Goal: Information Seeking & Learning: Learn about a topic

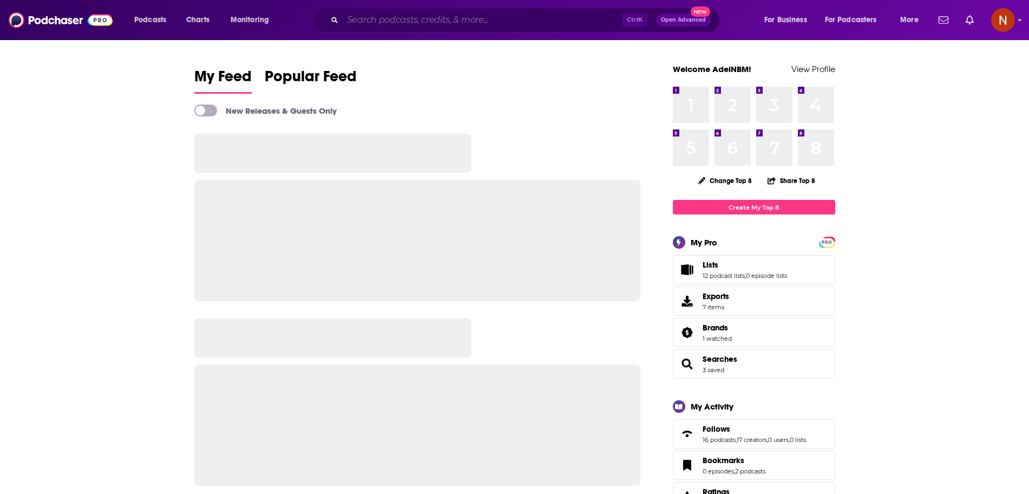
click at [423, 24] on input "Search podcasts, credits, & more..." at bounding box center [482, 19] width 279 height 17
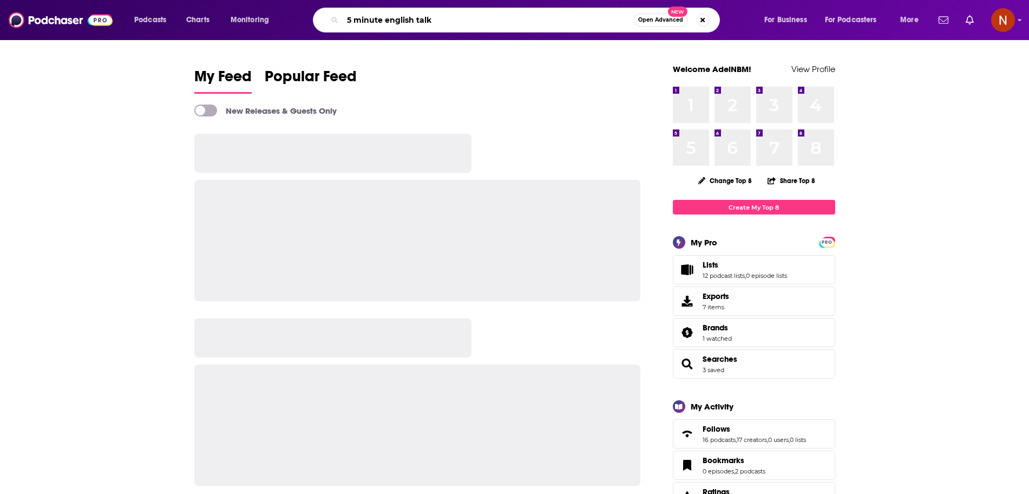
type input "5 minute english talk"
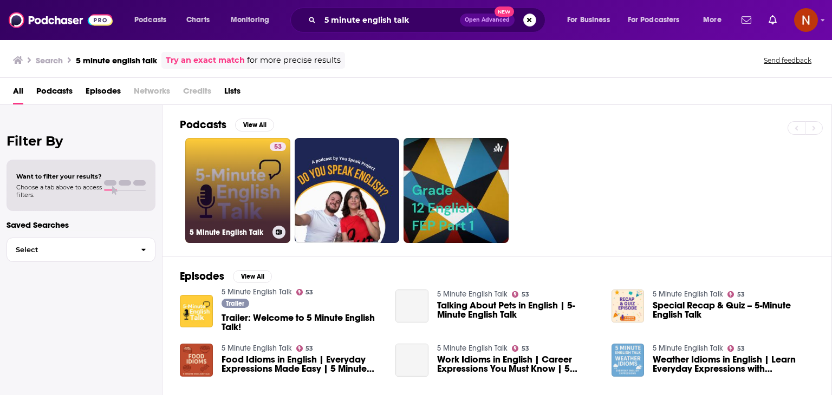
click at [224, 165] on link "53 5 Minute English Talk" at bounding box center [237, 190] width 105 height 105
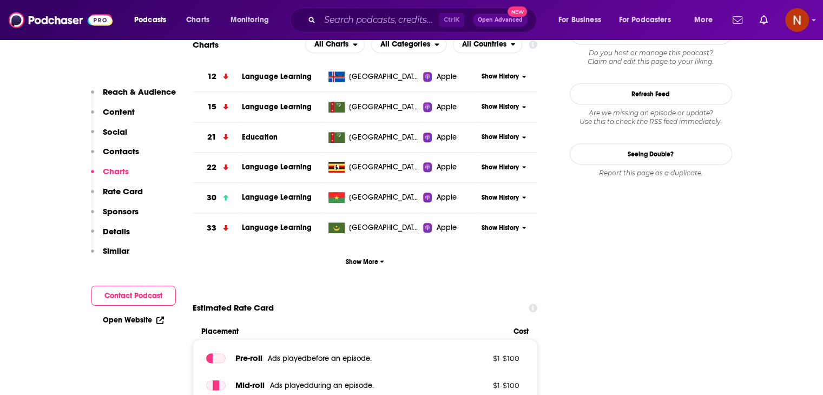
scroll to position [1010, 0]
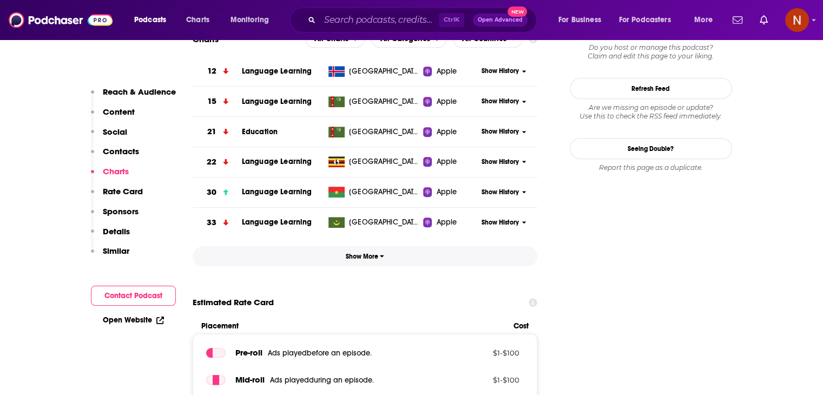
click at [372, 265] on button "Show More" at bounding box center [365, 256] width 345 height 20
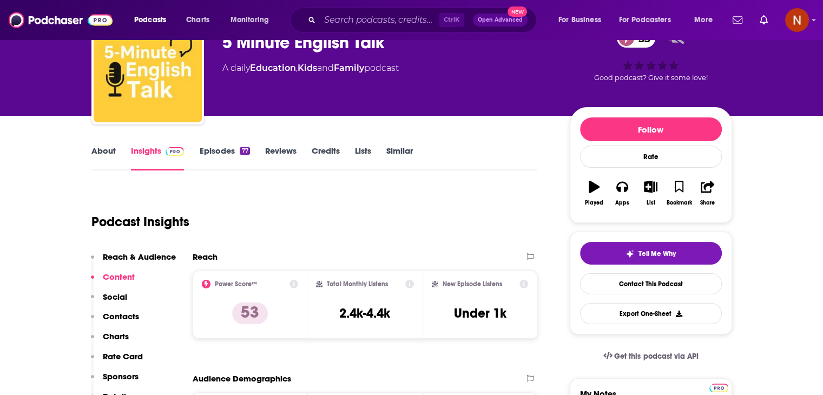
scroll to position [0, 0]
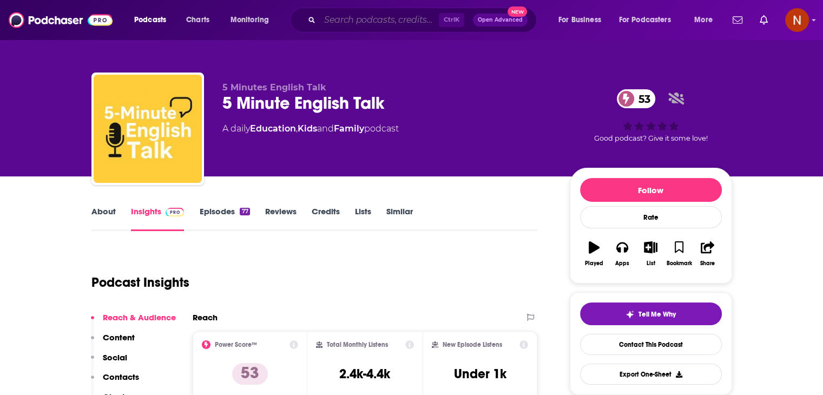
click at [409, 22] on input "Search podcasts, credits, & more..." at bounding box center [379, 19] width 119 height 17
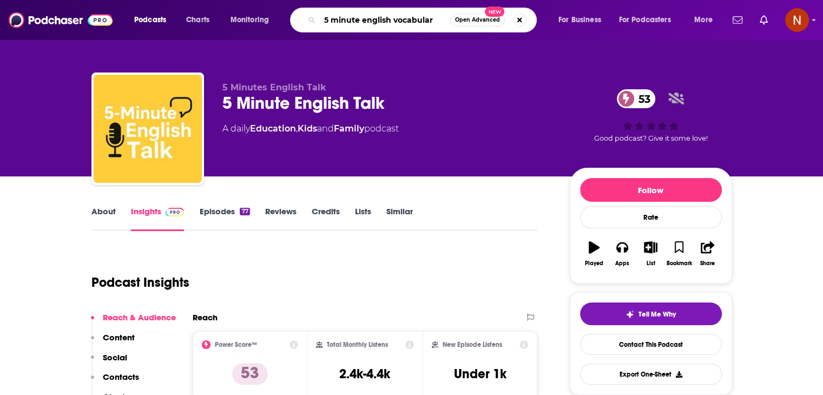
type input "5 minute english vocabulary"
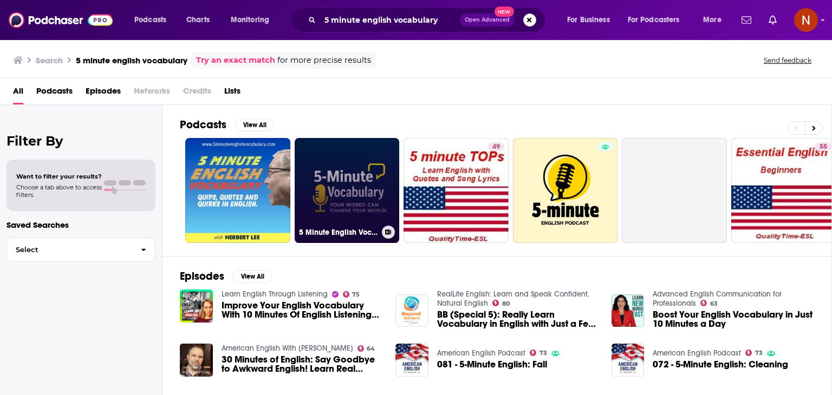
click at [349, 169] on link "5 Minute English Vocabulary Show" at bounding box center [347, 190] width 105 height 105
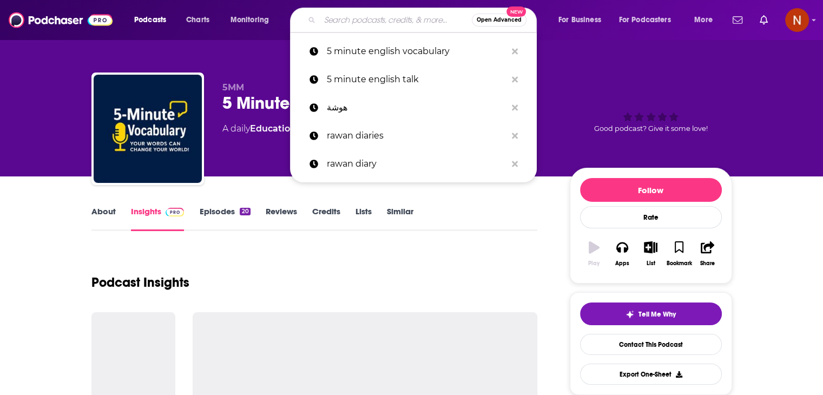
click at [409, 15] on input "Search podcasts, credits, & more..." at bounding box center [396, 19] width 152 height 17
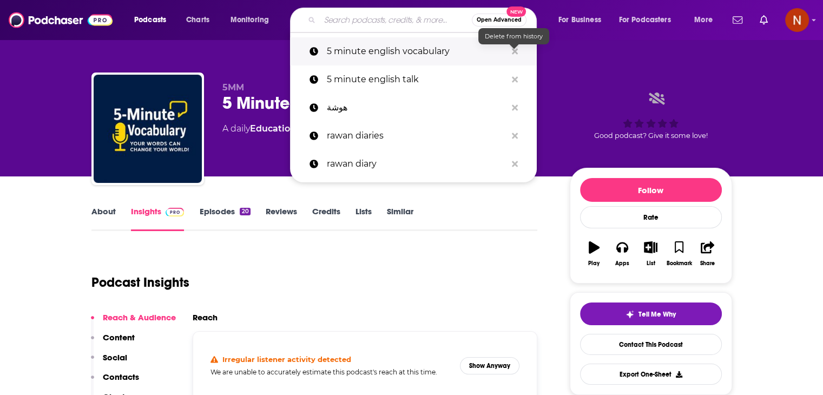
click at [516, 53] on icon "Search podcasts, credits, & more..." at bounding box center [515, 51] width 6 height 6
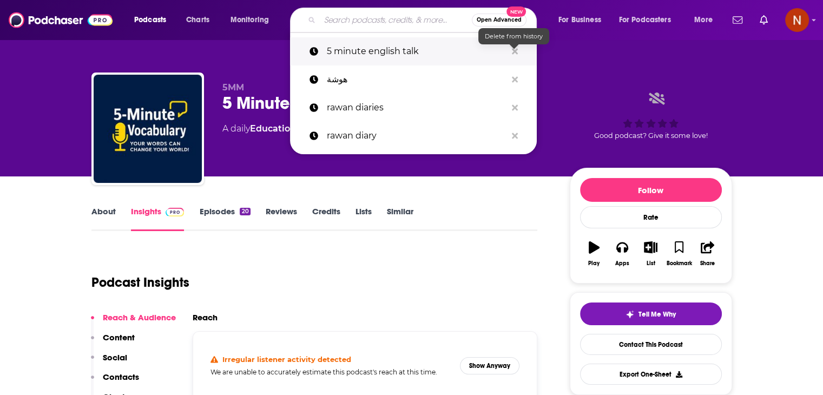
click at [514, 51] on icon "Search podcasts, credits, & more..." at bounding box center [515, 51] width 6 height 6
click at [227, 49] on div "5MM 5 Minute English Vocabulary Show A daily Education podcast Good podcast? Gi…" at bounding box center [412, 88] width 693 height 176
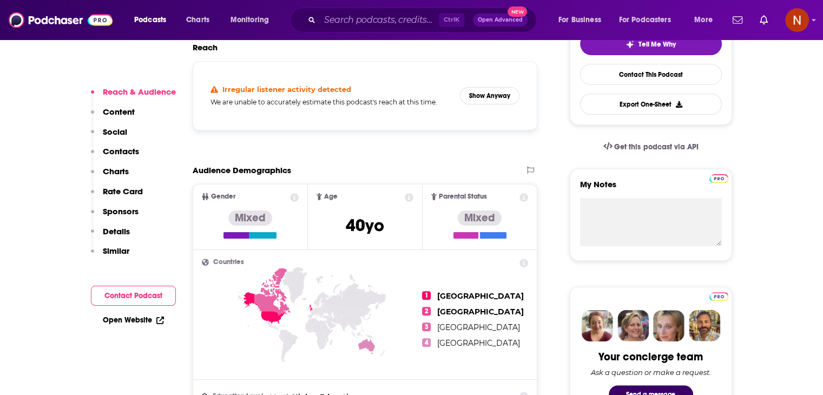
scroll to position [271, 0]
click at [498, 89] on button "Show Anyway" at bounding box center [490, 95] width 60 height 17
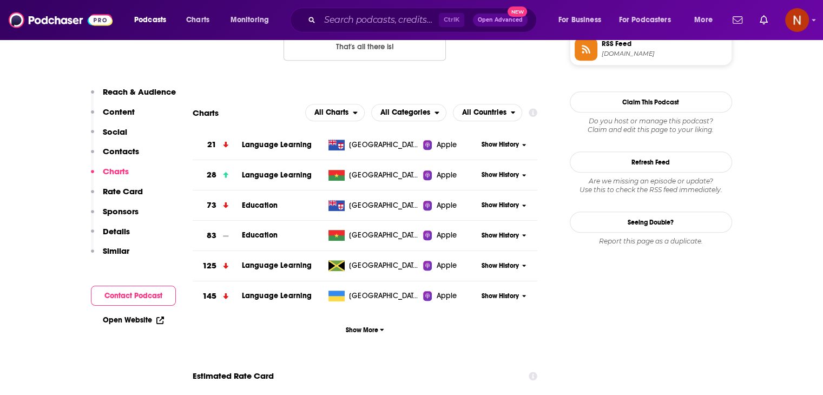
scroll to position [935, 0]
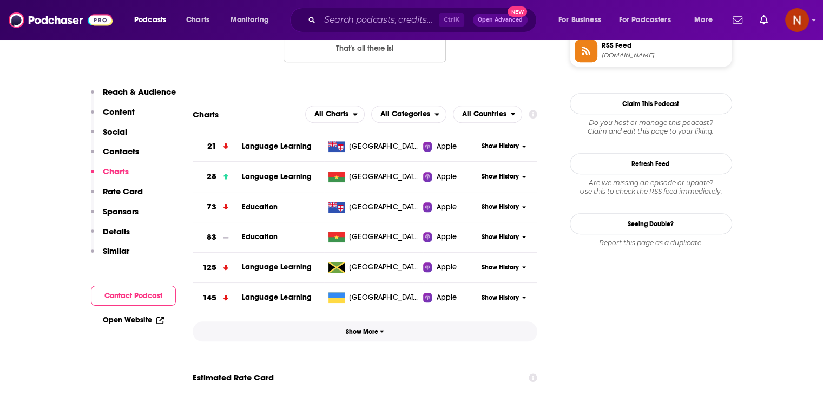
click at [361, 335] on span "Show More" at bounding box center [365, 332] width 38 height 8
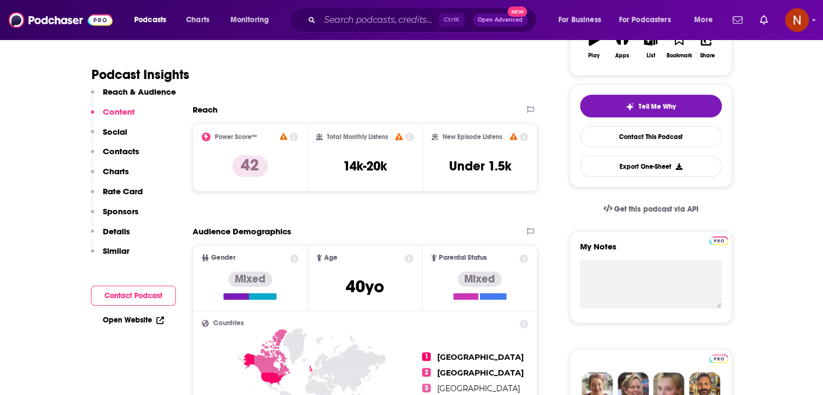
scroll to position [115, 0]
